Goal: Transaction & Acquisition: Register for event/course

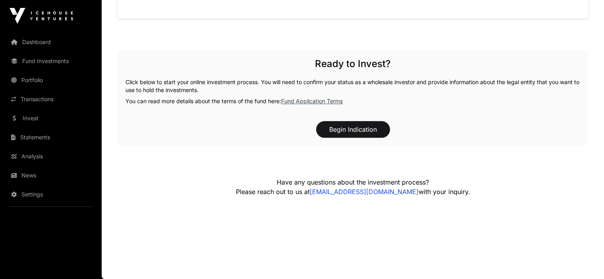
scroll to position [794, 0]
click at [313, 104] on link "Fund Application Terms" at bounding box center [312, 101] width 62 height 7
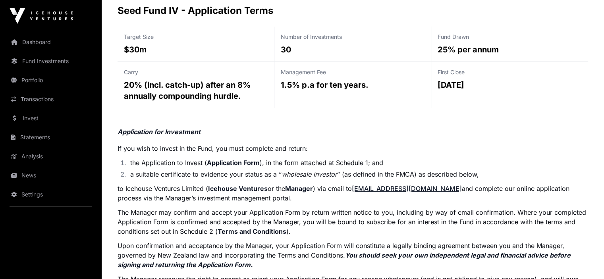
scroll to position [40, 0]
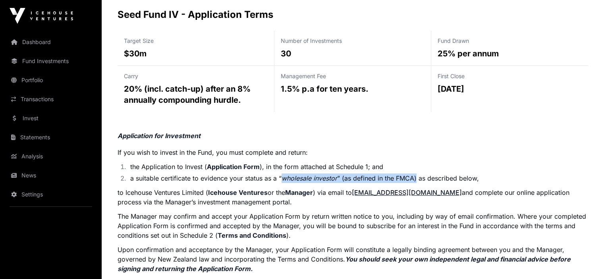
drag, startPoint x: 281, startPoint y: 177, endPoint x: 416, endPoint y: 179, distance: 135.4
click at [416, 179] on li "a suitable certificate to evidence your status as a “ wholesale investor ” (as …" at bounding box center [357, 179] width 461 height 10
copy li "wholesale investor ” (as defined in the FMCA)"
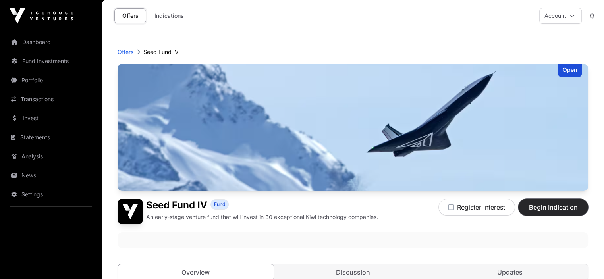
click at [546, 212] on span "Begin Indication" at bounding box center [553, 207] width 50 height 10
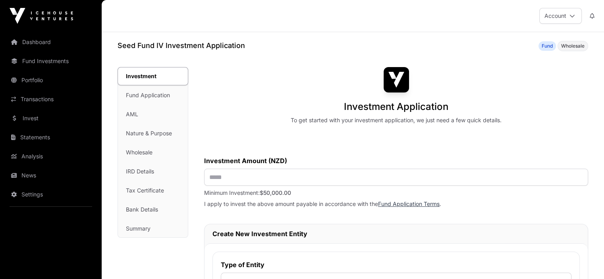
click at [405, 205] on link "Fund Application Terms" at bounding box center [409, 204] width 62 height 7
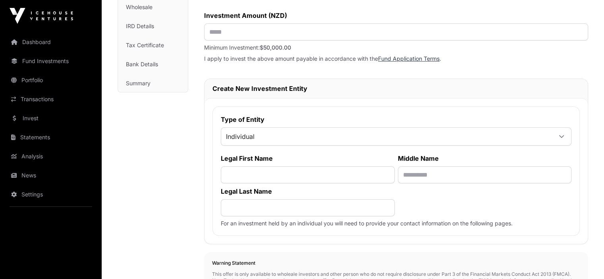
scroll to position [159, 0]
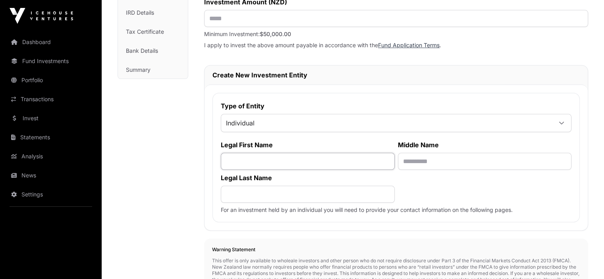
click at [254, 162] on input "text" at bounding box center [308, 161] width 174 height 17
type input "******"
type input "*****"
click at [398, 164] on input "text" at bounding box center [485, 161] width 174 height 17
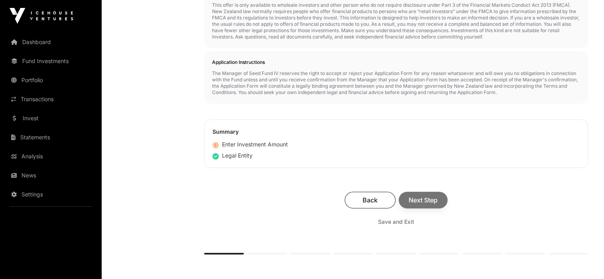
scroll to position [437, 0]
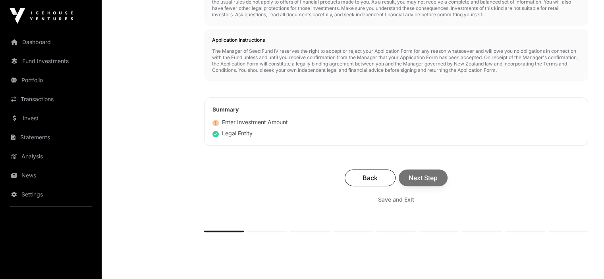
type input "*****"
click at [421, 170] on div "Back Next Step" at bounding box center [396, 178] width 368 height 17
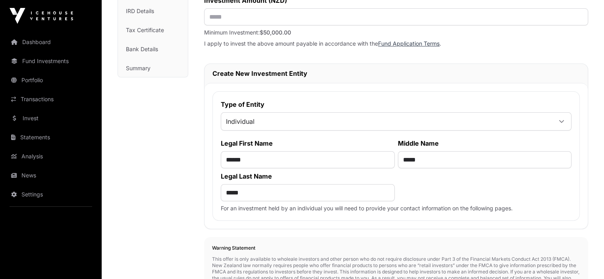
scroll to position [159, 0]
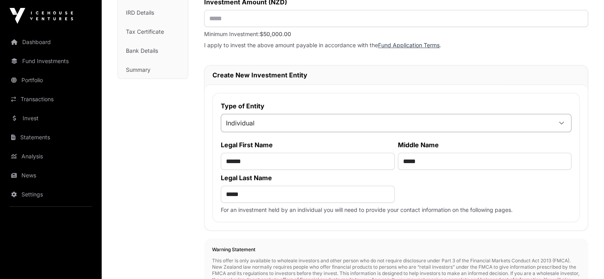
click at [242, 122] on span "Individual" at bounding box center [386, 123] width 331 height 14
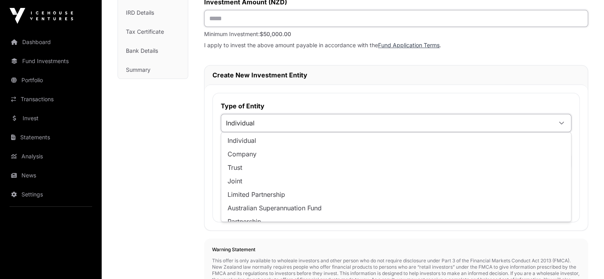
click at [239, 23] on input "text" at bounding box center [396, 18] width 384 height 17
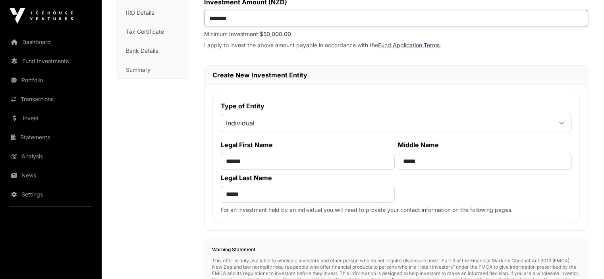
drag, startPoint x: 219, startPoint y: 17, endPoint x: 211, endPoint y: 18, distance: 8.0
click at [211, 18] on input "*******" at bounding box center [396, 18] width 384 height 17
click at [230, 19] on input "**********" at bounding box center [396, 18] width 384 height 17
type input "*******"
click at [371, 46] on p "I apply to invest the above amount payable in accordance with the Fund Applicat…" at bounding box center [396, 45] width 384 height 8
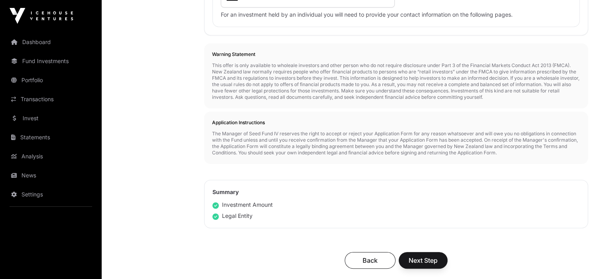
scroll to position [357, 0]
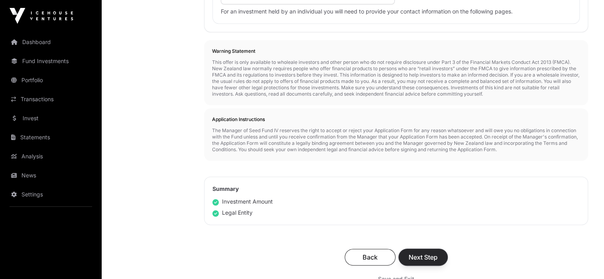
click at [424, 253] on span "Next Step" at bounding box center [423, 258] width 29 height 10
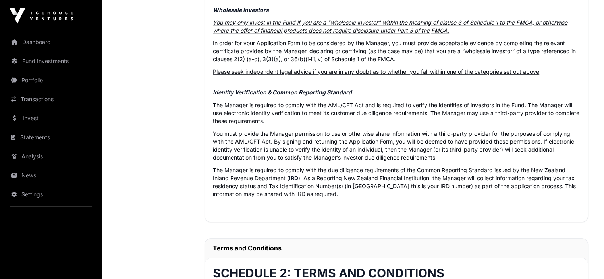
scroll to position [565, 0]
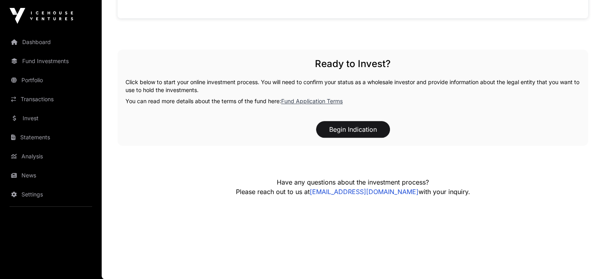
scroll to position [810, 0]
click at [345, 128] on button "Begin Indication" at bounding box center [353, 129] width 74 height 17
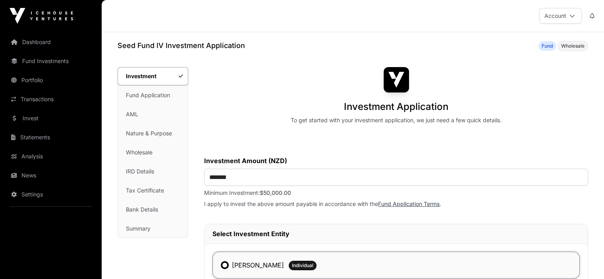
click at [402, 205] on link "Fund Application Terms" at bounding box center [409, 204] width 62 height 7
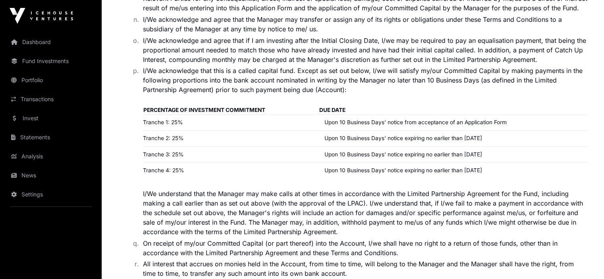
scroll to position [1350, 0]
